Goal: Information Seeking & Learning: Find specific fact

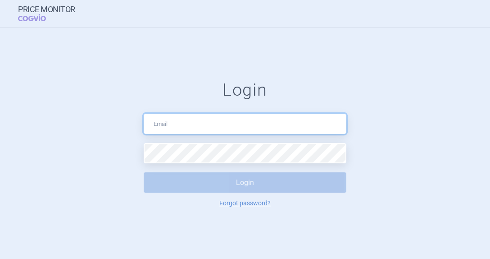
click at [174, 120] on input "text" at bounding box center [245, 124] width 203 height 20
type input "[PERSON_NAME][EMAIL_ADDRESS][PERSON_NAME][DOMAIN_NAME]"
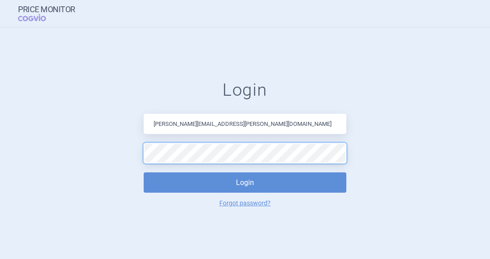
click at [144, 172] on button "Login" at bounding box center [245, 182] width 203 height 20
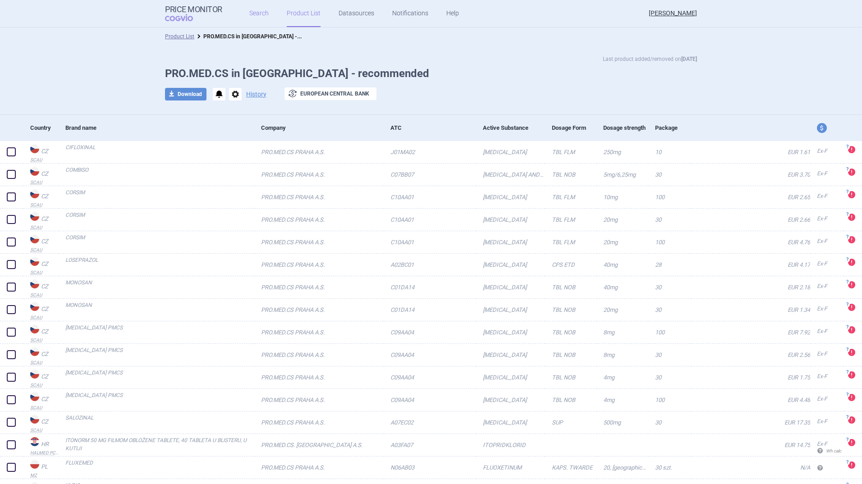
click at [258, 11] on link "Search" at bounding box center [258, 13] width 19 height 27
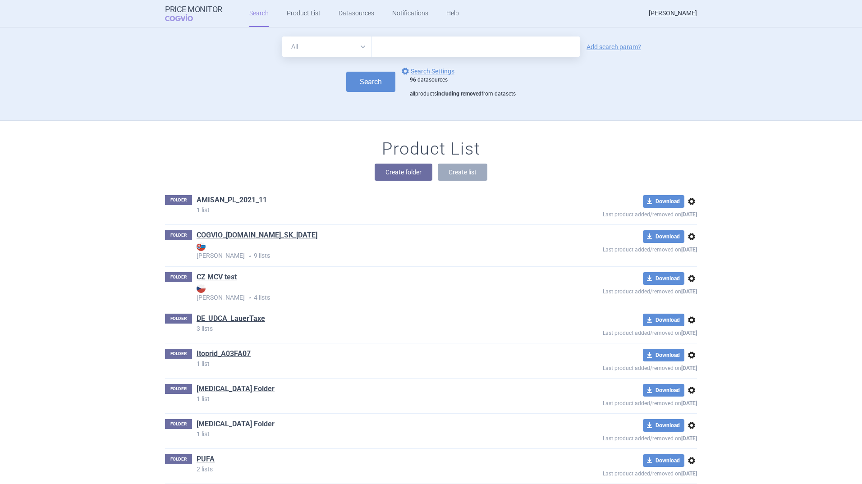
click at [360, 45] on select "All Brand Name ATC Company Active Substance Country Newer than" at bounding box center [326, 47] width 89 height 20
select select "country"
click at [282, 37] on select "All Brand Name ATC Company Active Substance Country Newer than" at bounding box center [326, 47] width 89 height 20
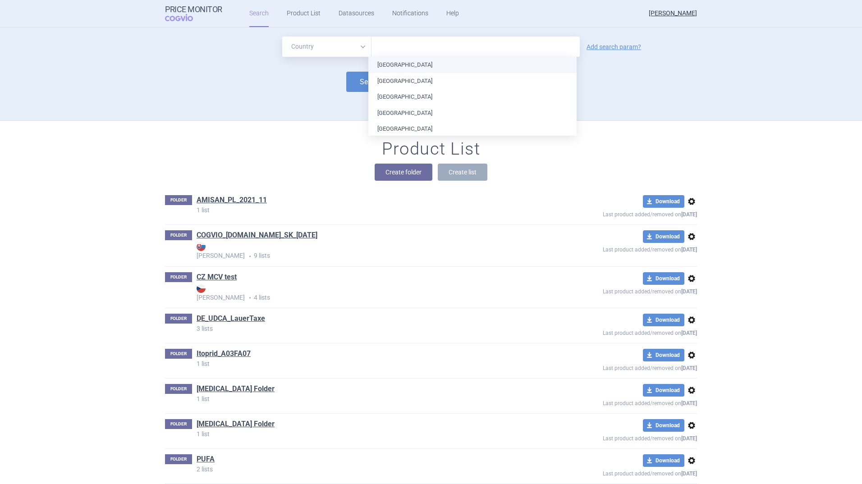
click at [386, 47] on input "text" at bounding box center [475, 47] width 199 height 12
type input "it"
click at [386, 67] on ul "[GEOGRAPHIC_DATA] [GEOGRAPHIC_DATA] [GEOGRAPHIC_DATA] [GEOGRAPHIC_DATA] [GEOGRA…" at bounding box center [472, 105] width 208 height 96
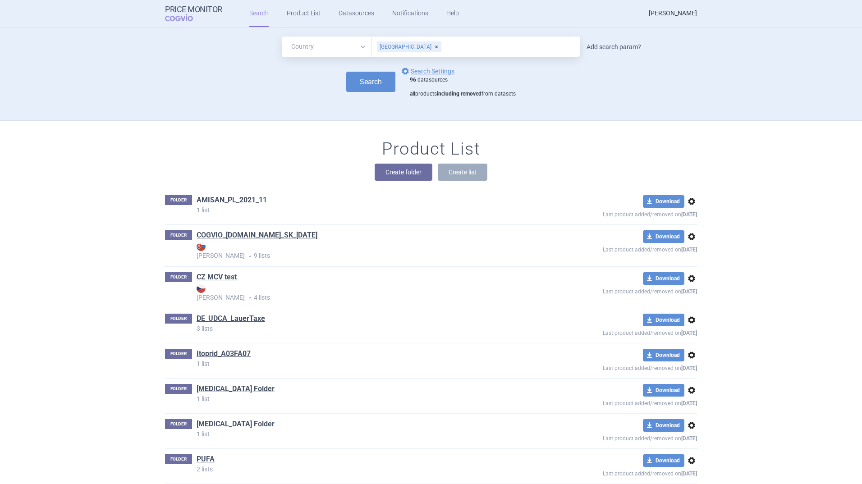
click at [490, 46] on link "Add search param?" at bounding box center [613, 47] width 55 height 6
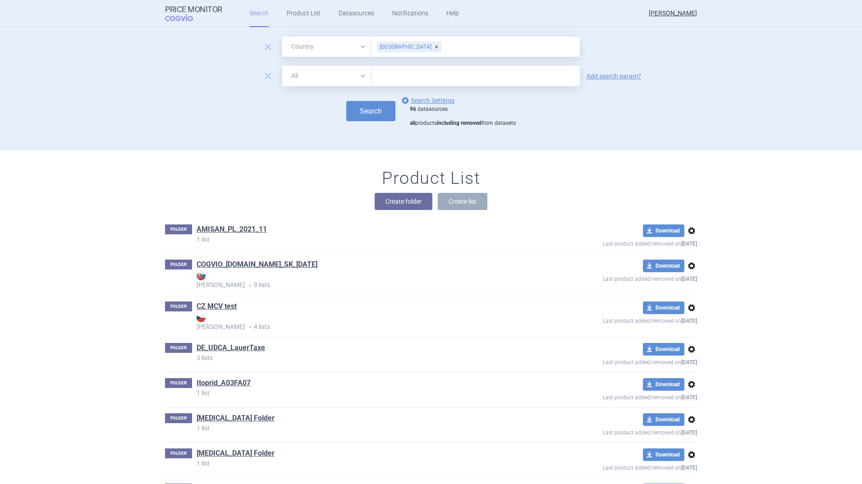
click at [360, 75] on select "All Brand Name ATC Company Active Substance Country Newer than" at bounding box center [326, 76] width 89 height 20
select select "atc"
click at [282, 66] on select "All Brand Name ATC Company Active Substance Country Newer than" at bounding box center [326, 76] width 89 height 20
click at [389, 75] on input "text" at bounding box center [475, 76] width 208 height 20
type input "A05AA02"
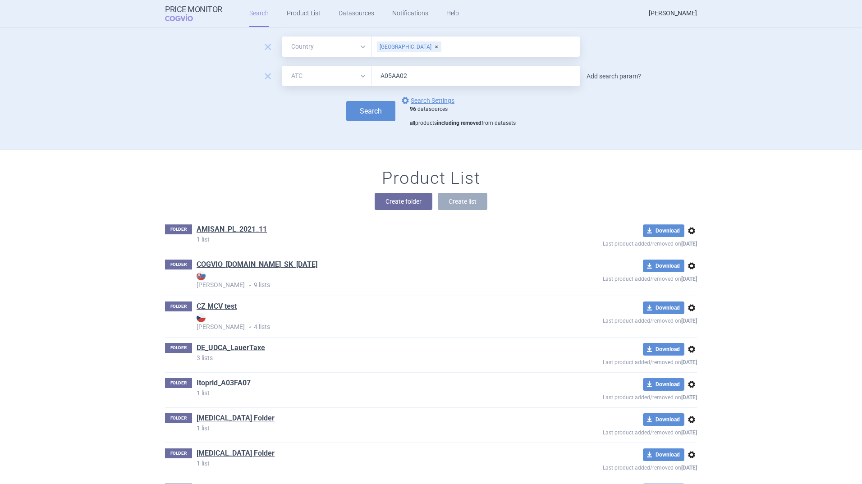
click at [490, 77] on link "Add search param?" at bounding box center [613, 76] width 55 height 6
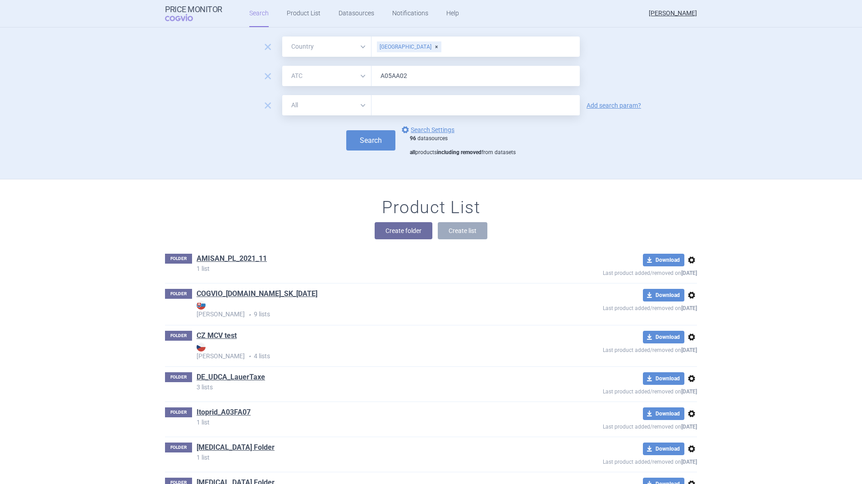
click at [360, 104] on select "All Brand Name ATC Company Active Substance Country Newer than" at bounding box center [326, 105] width 89 height 20
select select "mah"
click at [282, 95] on select "All Brand Name ATC Company Active Substance Country Newer than" at bounding box center [326, 105] width 89 height 20
click at [381, 101] on input "text" at bounding box center [475, 105] width 208 height 20
type input "PRO.MED.CS"
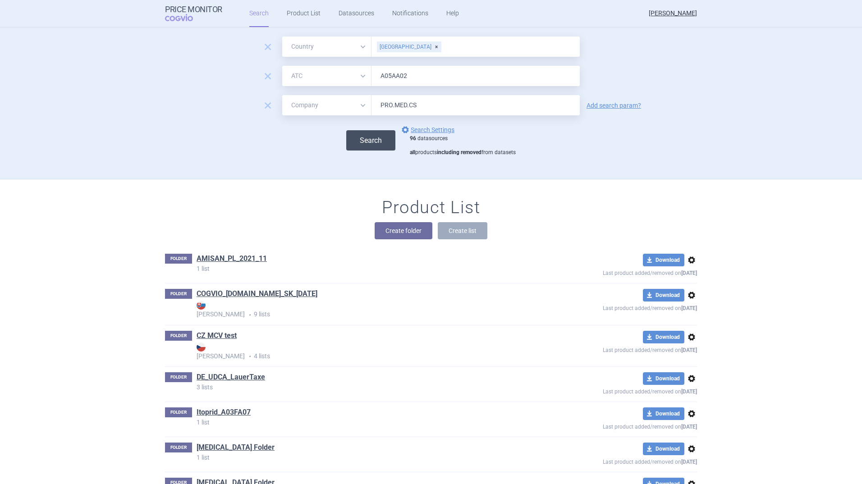
click at [355, 137] on button "Search" at bounding box center [370, 140] width 49 height 20
select select "country"
select select "atc"
select select "mah"
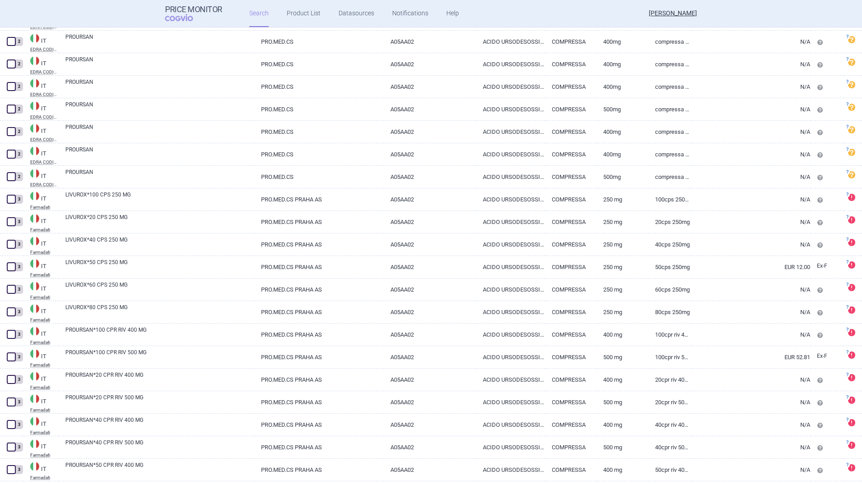
scroll to position [496, 0]
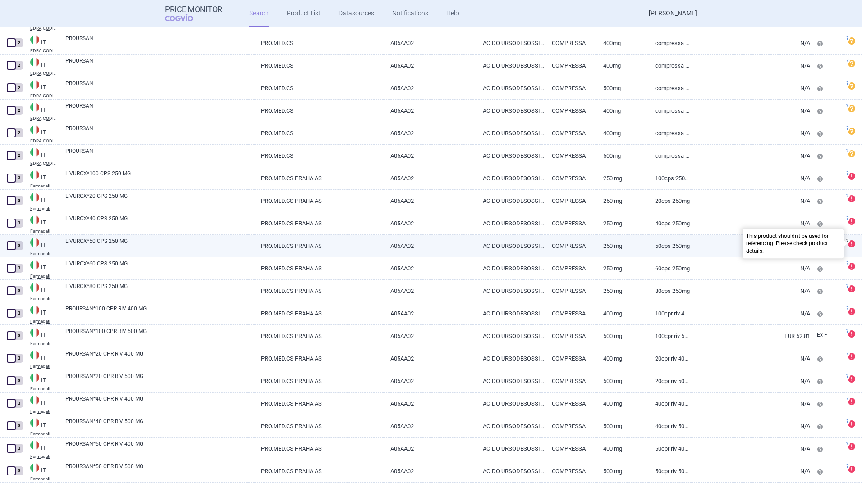
click at [490, 245] on span at bounding box center [851, 243] width 7 height 7
select select "EUR"
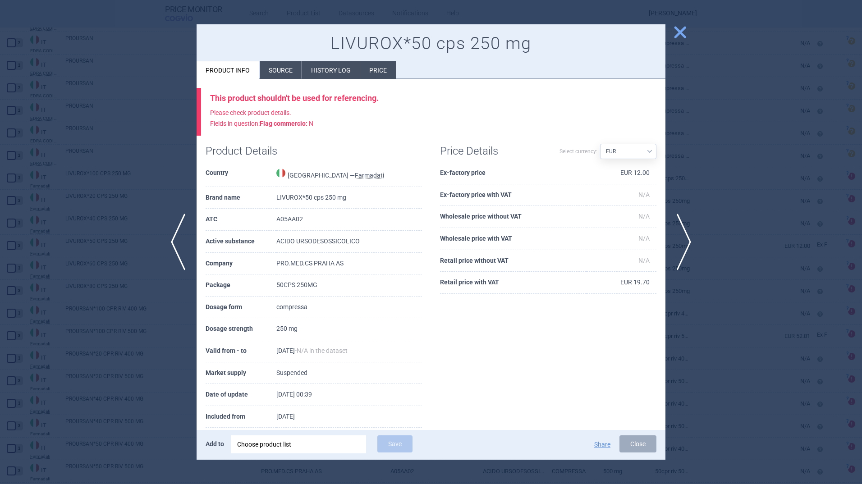
click at [281, 70] on li "Source" at bounding box center [281, 70] width 42 height 18
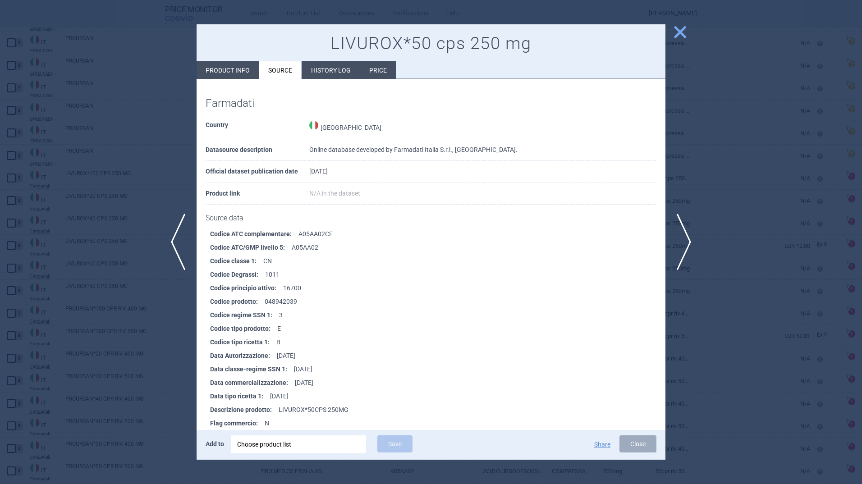
click at [490, 31] on span "close" at bounding box center [680, 32] width 16 height 16
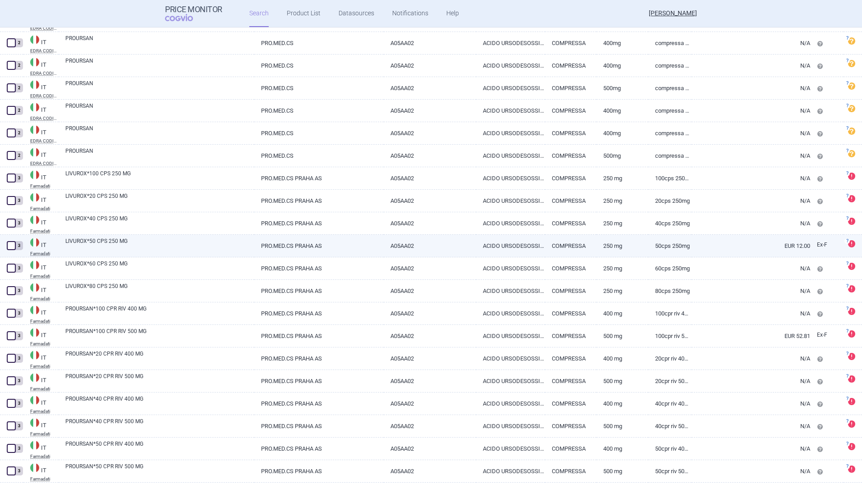
scroll to position [541, 0]
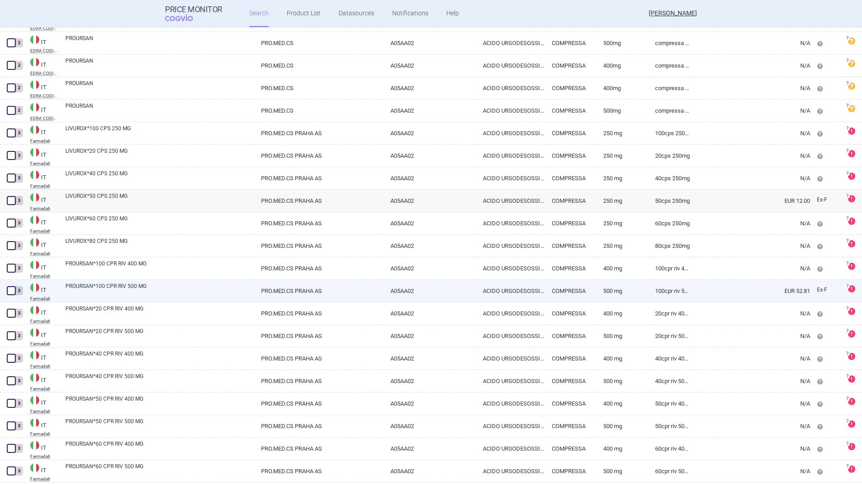
click at [105, 258] on link "PROURSAN*100 CPR RIV 500 MG" at bounding box center [159, 290] width 189 height 16
select select "EUR"
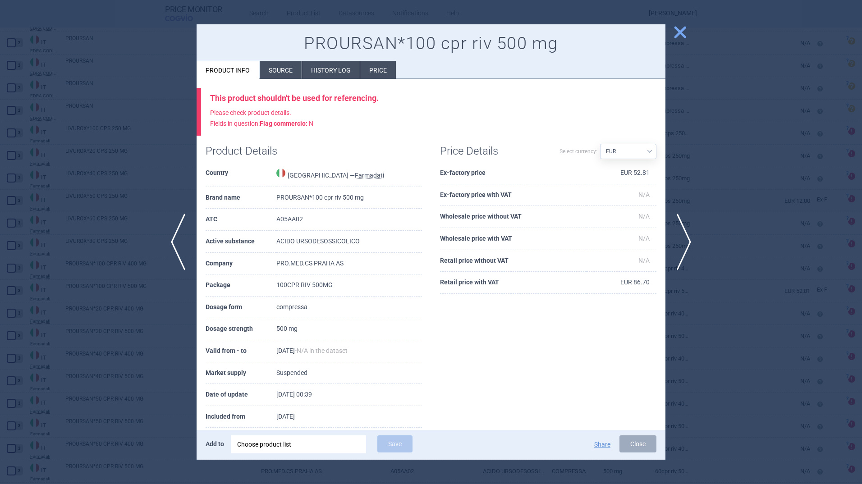
click at [281, 67] on li "Source" at bounding box center [281, 70] width 42 height 18
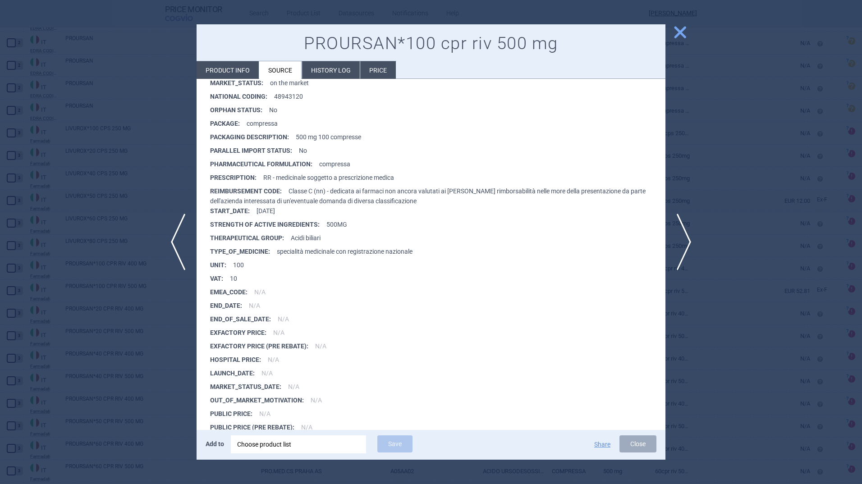
scroll to position [3835, 0]
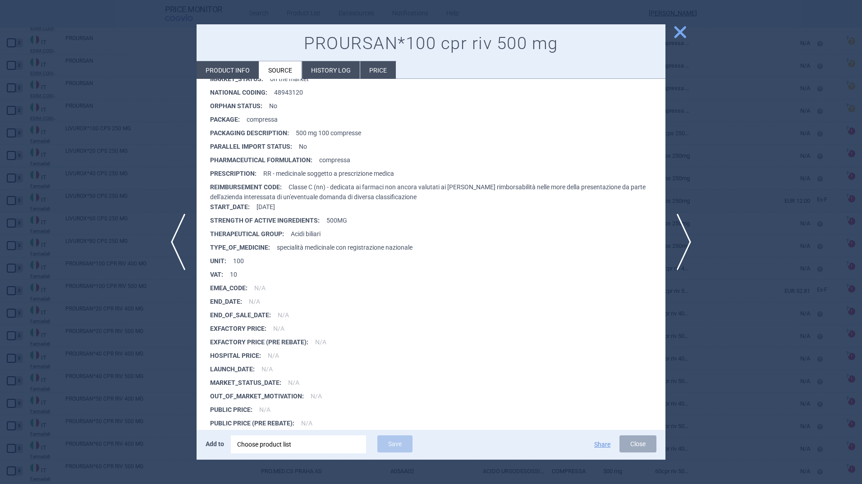
click at [490, 33] on span "close" at bounding box center [680, 32] width 16 height 16
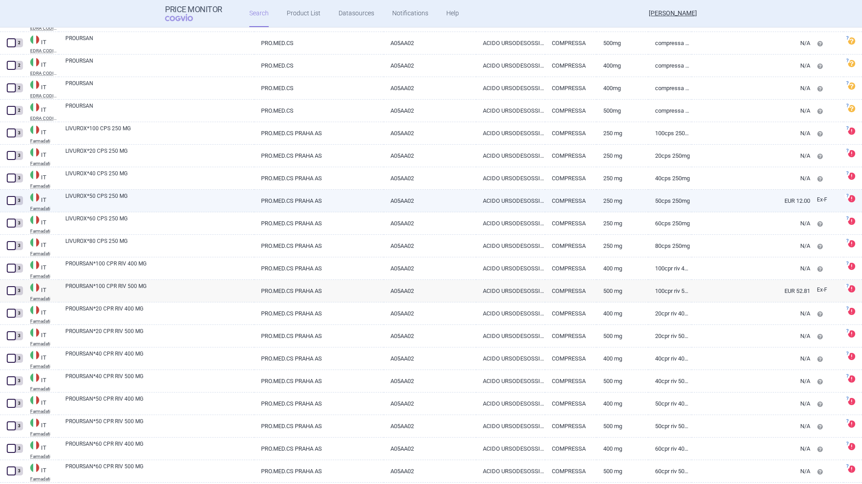
click at [490, 199] on link "EUR 12.00" at bounding box center [750, 201] width 119 height 22
select select "EUR"
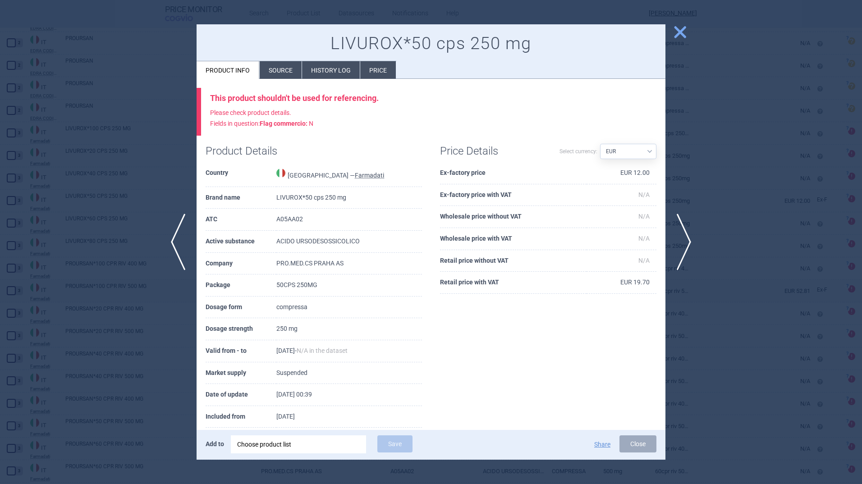
click at [490, 30] on span "close" at bounding box center [680, 32] width 16 height 16
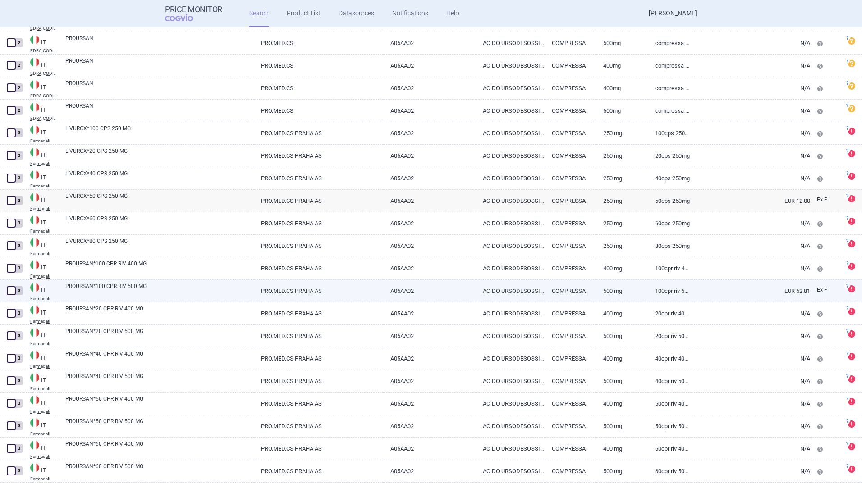
click at [194, 258] on link "PROURSAN*100 CPR RIV 500 MG" at bounding box center [159, 290] width 189 height 16
select select "EUR"
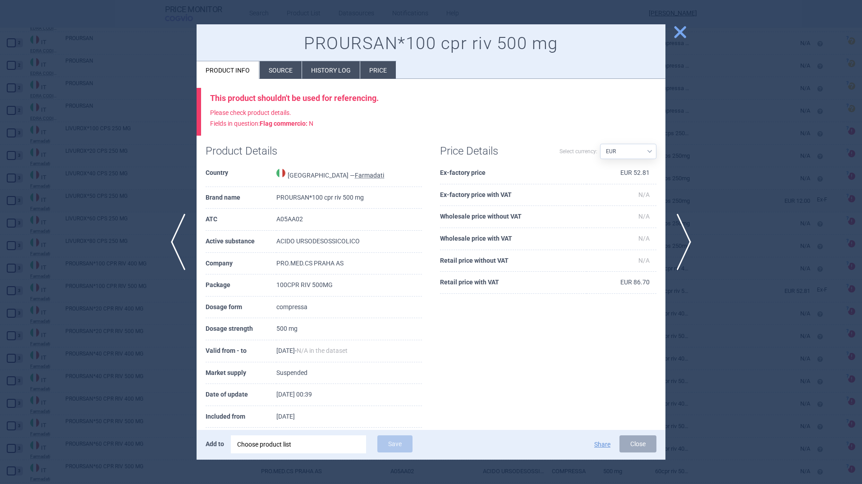
click at [490, 30] on span "close" at bounding box center [680, 32] width 16 height 16
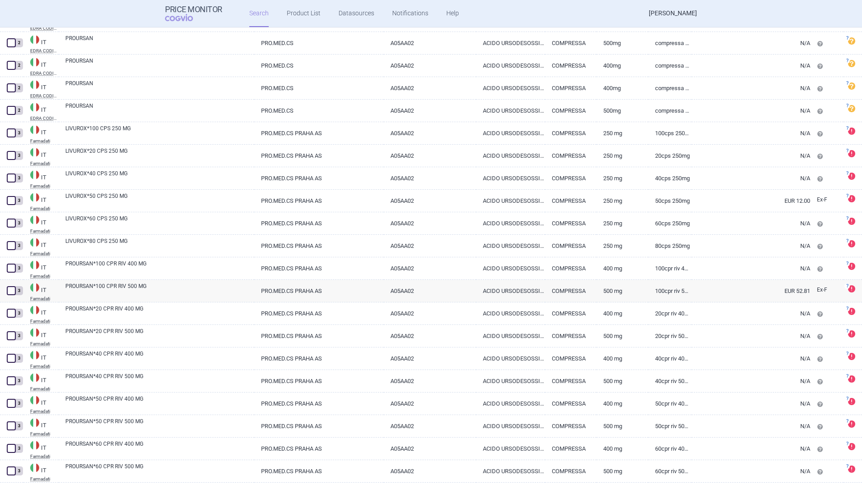
click at [490, 12] on link "[PERSON_NAME]" at bounding box center [673, 13] width 48 height 27
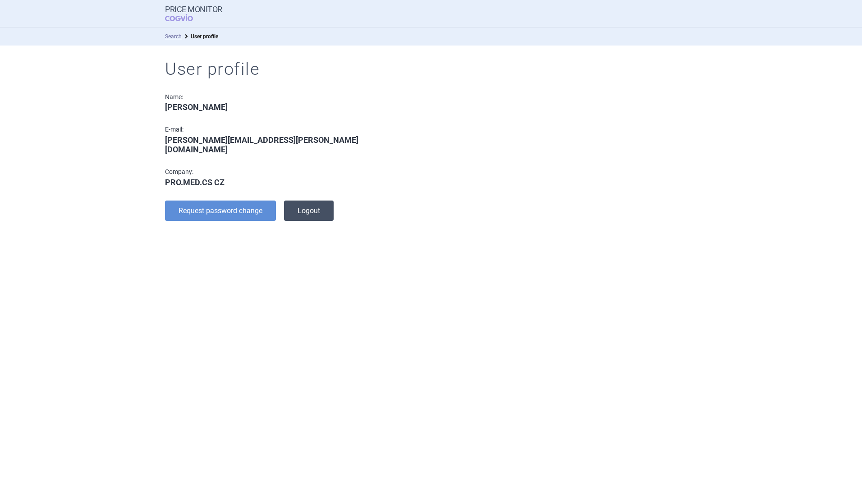
click at [315, 201] on button "Logout" at bounding box center [309, 211] width 50 height 20
